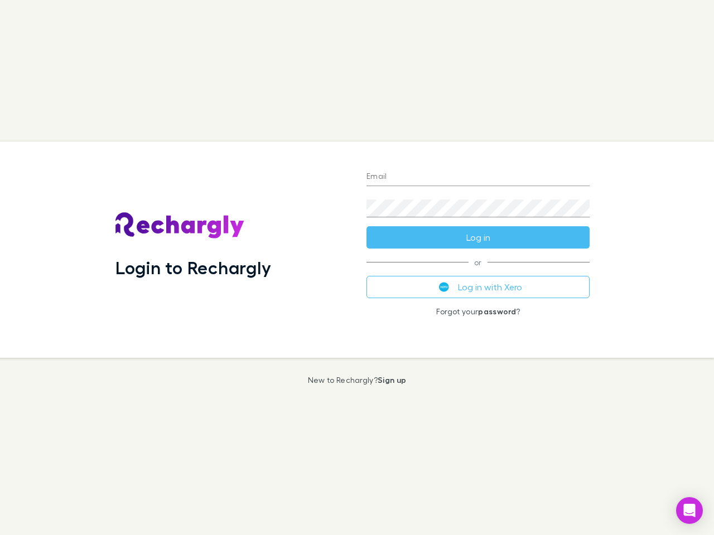
click at [357, 268] on div "Login to Rechargly" at bounding box center [232, 250] width 251 height 216
click at [478, 177] on input "Email" at bounding box center [477, 177] width 223 height 18
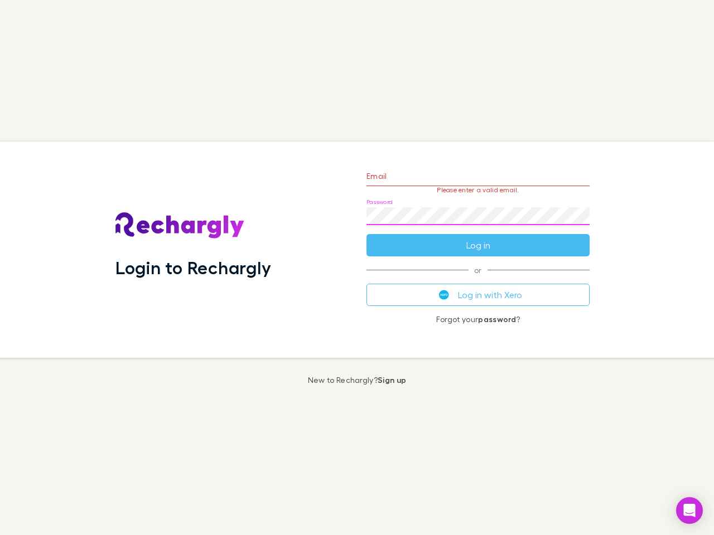
click at [478, 238] on form "Email Please enter a valid email. Password Log in" at bounding box center [477, 207] width 223 height 97
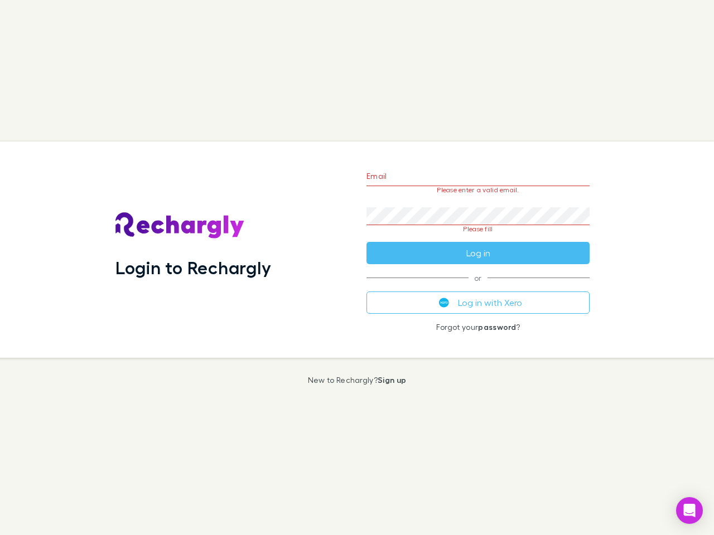
click at [478, 287] on div "Email Please enter a valid email. Password Please fill Log in or Log in with Xe…" at bounding box center [477, 250] width 241 height 216
click at [689, 511] on icon "Open Intercom Messenger" at bounding box center [690, 510] width 12 height 13
